Goal: Obtain resource: Obtain resource

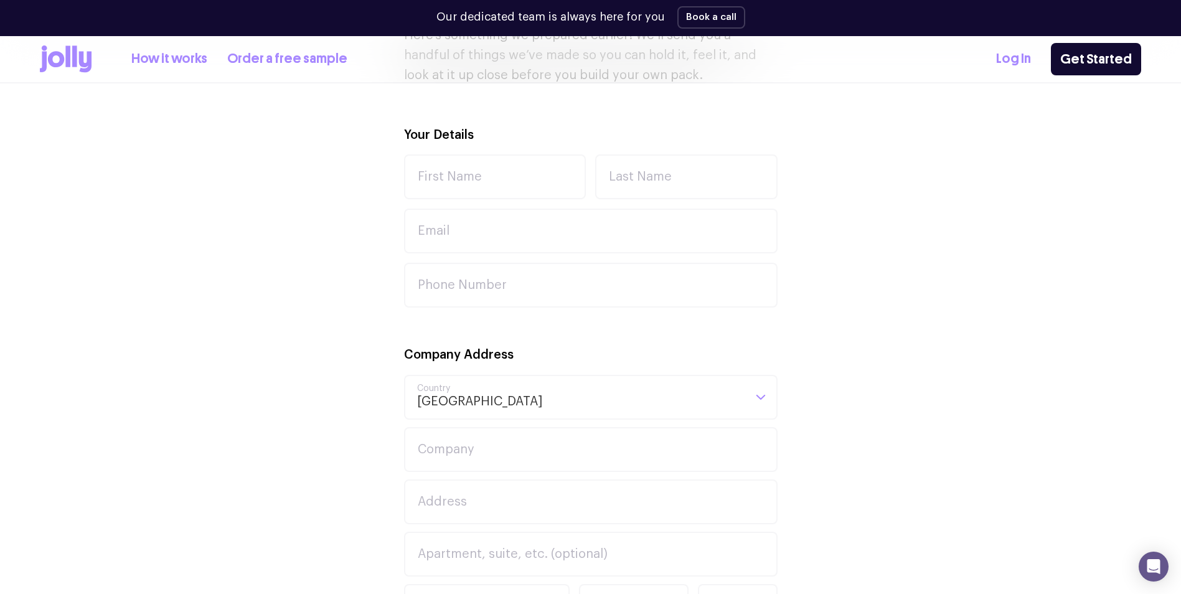
scroll to position [411, 0]
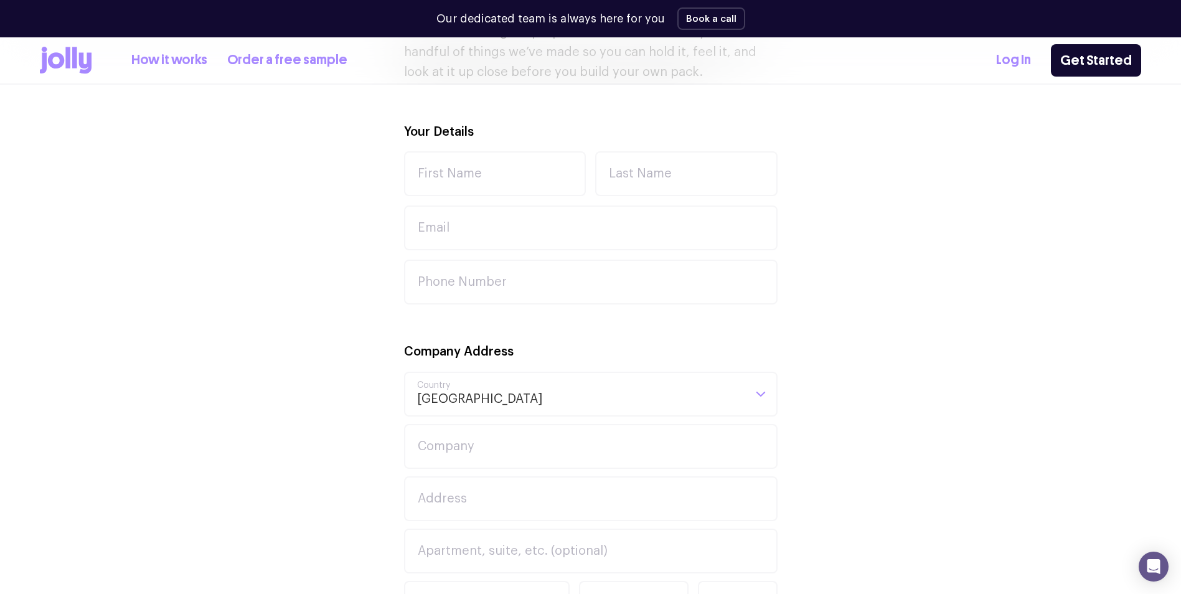
click at [176, 47] on div "How it works Order a free sample" at bounding box center [194, 60] width 308 height 27
click at [183, 59] on link "How it works" at bounding box center [169, 60] width 76 height 21
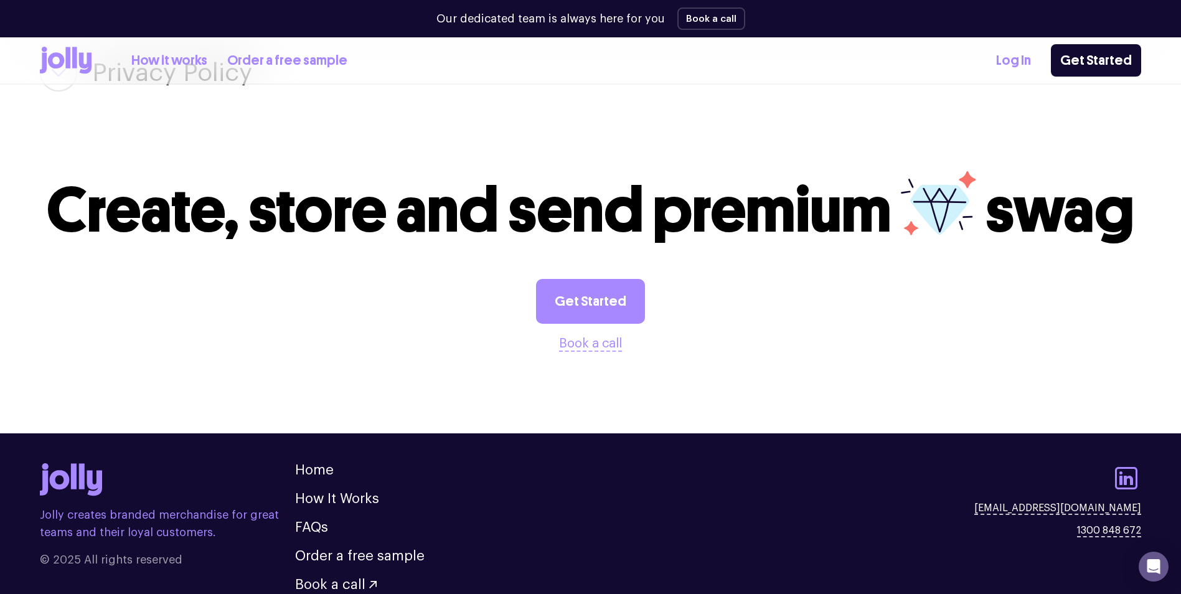
scroll to position [2087, 0]
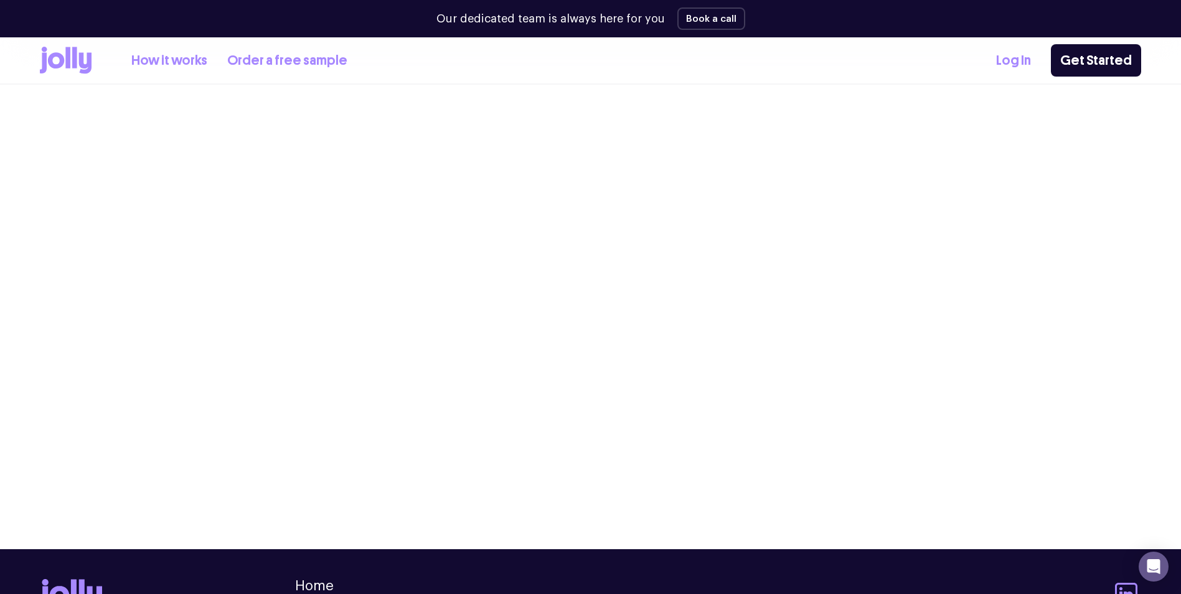
scroll to position [411, 0]
